Goal: Communication & Community: Answer question/provide support

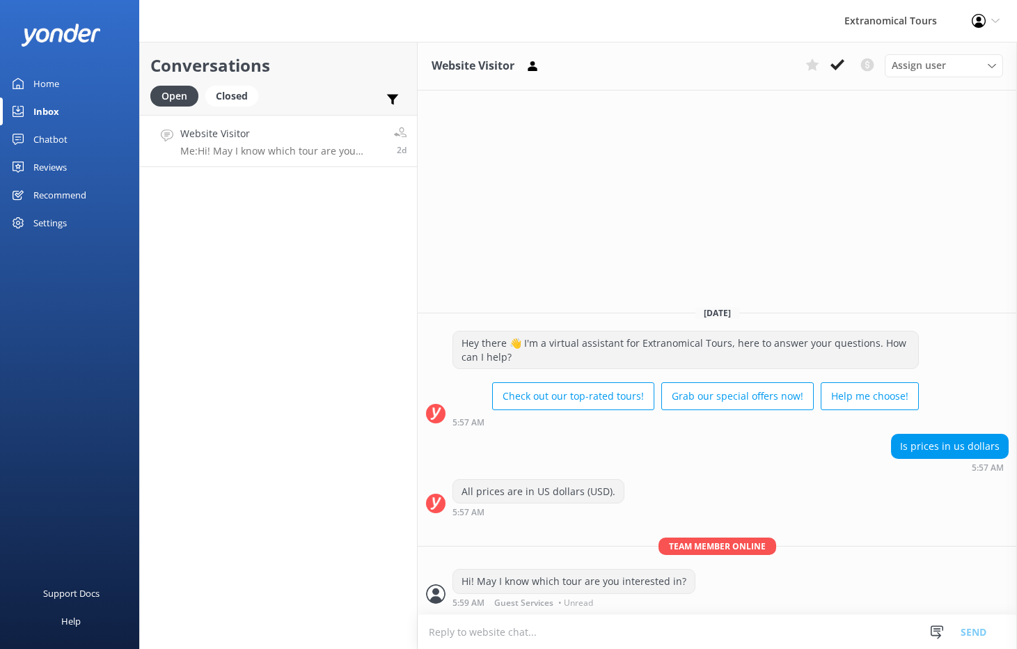
click at [297, 150] on p "Me: Hi! May I know which tour are you interested in?" at bounding box center [281, 151] width 203 height 13
click at [836, 67] on use at bounding box center [838, 64] width 14 height 11
